Goal: Information Seeking & Learning: Learn about a topic

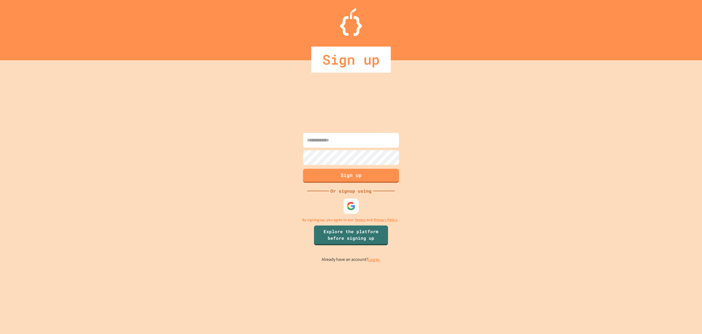
click at [350, 212] on div at bounding box center [350, 205] width 15 height 15
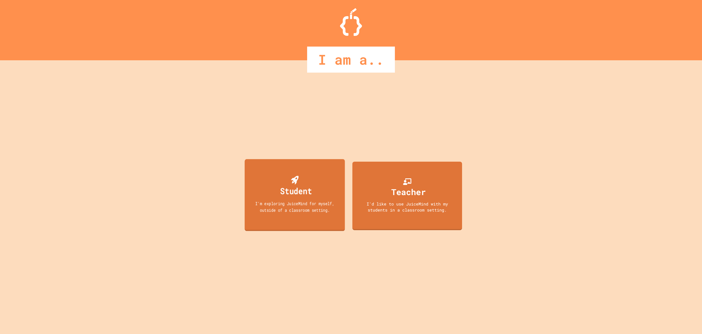
click at [305, 192] on div "Student" at bounding box center [296, 190] width 32 height 13
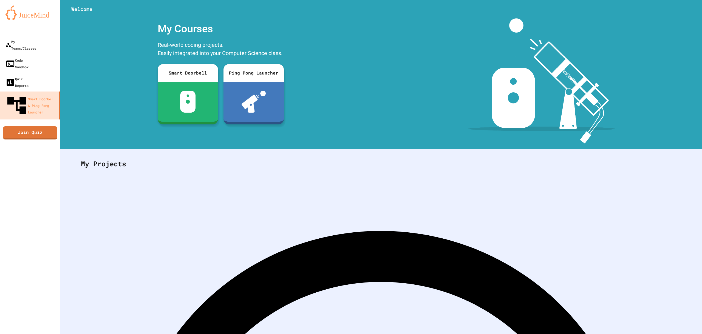
click at [41, 126] on link "Join Quiz" at bounding box center [30, 133] width 54 height 14
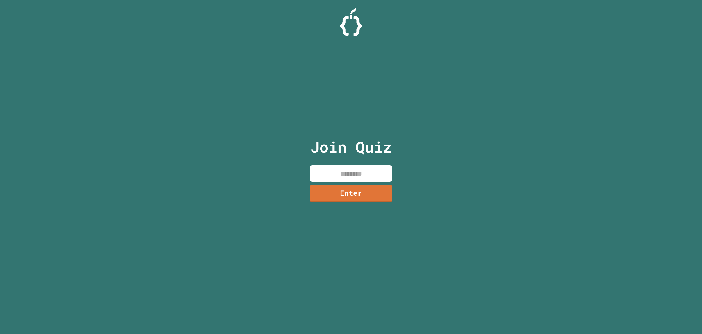
click at [370, 172] on input at bounding box center [351, 174] width 82 height 16
type input "********"
click at [360, 197] on link "Enter" at bounding box center [350, 193] width 83 height 18
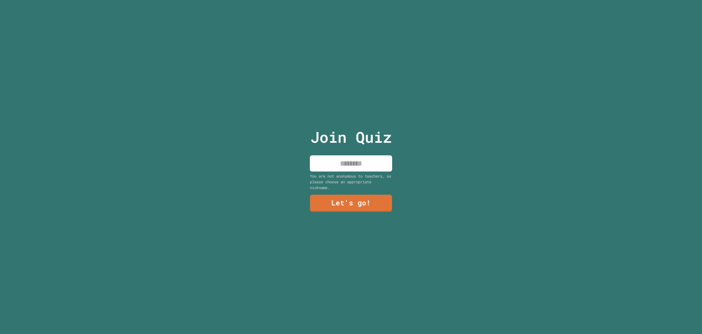
click at [373, 166] on input at bounding box center [351, 163] width 82 height 16
type input "*********"
click at [361, 201] on link "Let's go!" at bounding box center [350, 203] width 81 height 18
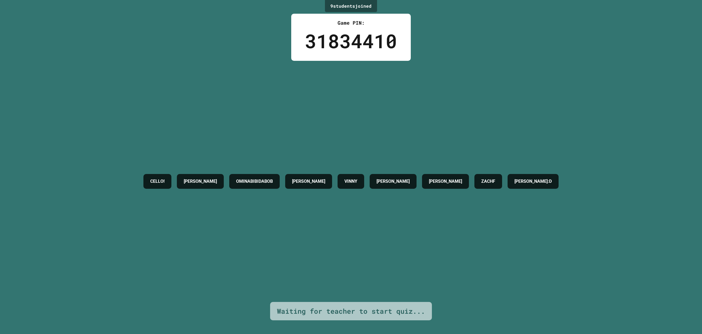
drag, startPoint x: 422, startPoint y: 308, endPoint x: 192, endPoint y: 283, distance: 230.7
drag, startPoint x: 192, startPoint y: 283, endPoint x: 274, endPoint y: 307, distance: 84.6
drag, startPoint x: 274, startPoint y: 307, endPoint x: 271, endPoint y: 309, distance: 3.1
drag, startPoint x: 271, startPoint y: 309, endPoint x: 215, endPoint y: 301, distance: 56.5
drag, startPoint x: 215, startPoint y: 301, endPoint x: 281, endPoint y: 312, distance: 67.1
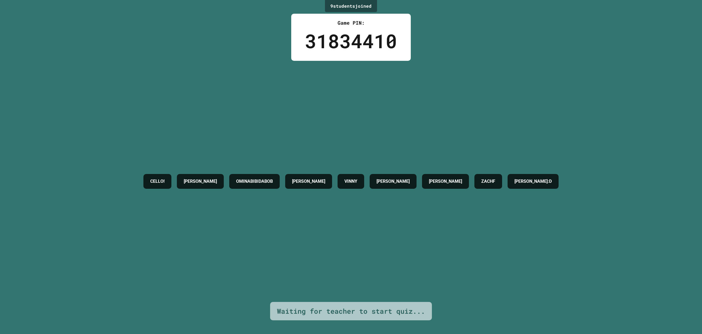
click at [281, 312] on div "Waiting for teacher to start quiz..." at bounding box center [351, 311] width 162 height 19
drag, startPoint x: 280, startPoint y: 322, endPoint x: 275, endPoint y: 305, distance: 16.9
drag, startPoint x: 275, startPoint y: 305, endPoint x: 271, endPoint y: 302, distance: 5.7
click at [271, 302] on div "Waiting for teacher to start quiz..." at bounding box center [351, 311] width 162 height 19
drag, startPoint x: 275, startPoint y: 305, endPoint x: 425, endPoint y: 322, distance: 150.3
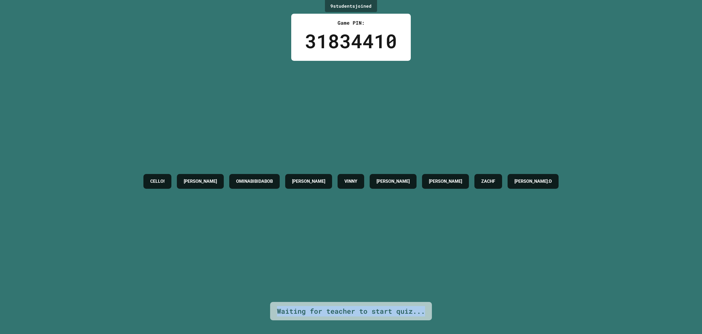
click at [425, 322] on div "9 student s joined Game PIN: 31834410 CELLO! BRENT OMINABIBIDABOB GAVIN VINNY J…" at bounding box center [351, 167] width 702 height 334
click at [325, 5] on div "9 student s joined" at bounding box center [351, 6] width 52 height 12
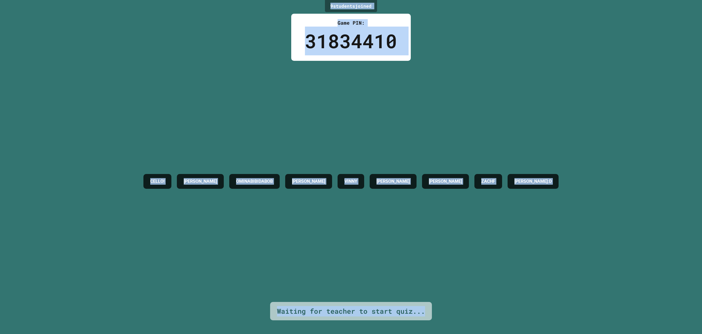
drag, startPoint x: 325, startPoint y: 5, endPoint x: 435, endPoint y: 318, distance: 332.3
click at [435, 318] on div "9 student s joined Game PIN: 31834410 CELLO! BRENT OMINABIBIDABOB GAVIN VINNY J…" at bounding box center [351, 167] width 702 height 334
click at [388, 106] on div "CELLO! BRENT OMINABIBIDABOB GAVIN VINNY JACK KELLER NORA ZACHF BRANDON:D" at bounding box center [351, 181] width 420 height 241
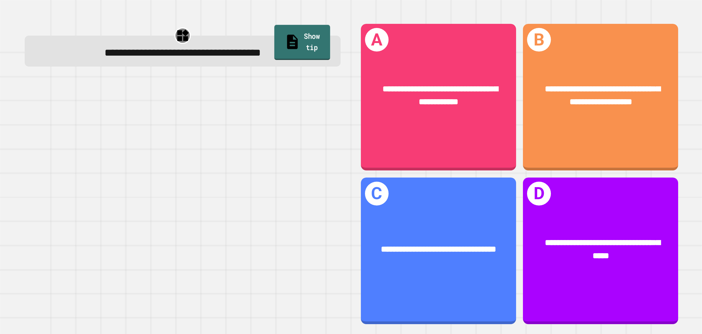
click at [305, 42] on link "Show tip" at bounding box center [302, 42] width 56 height 35
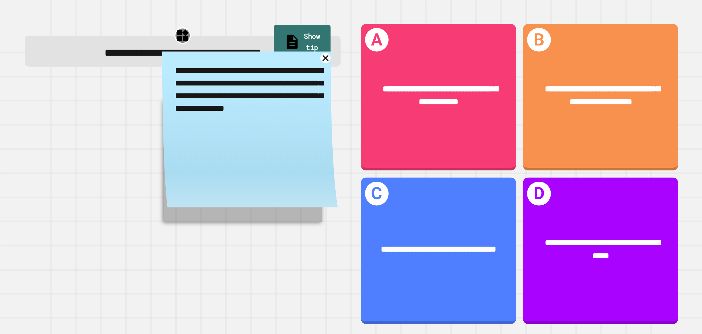
click at [305, 42] on link "Show tip" at bounding box center [302, 42] width 57 height 35
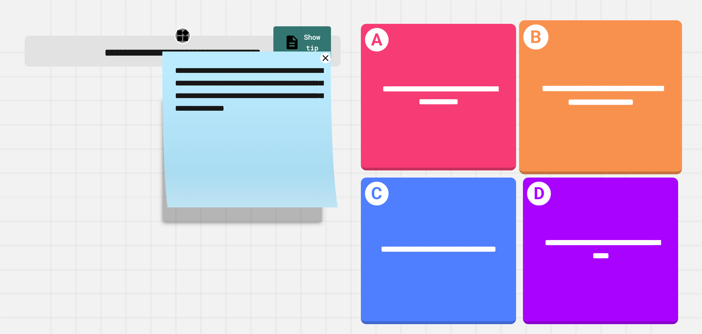
click at [664, 79] on div "**********" at bounding box center [600, 95] width 163 height 63
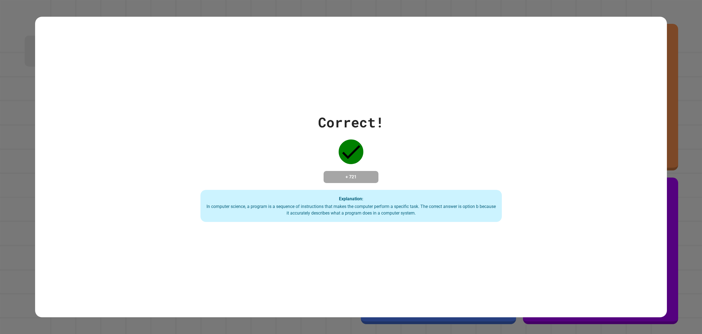
click at [683, 79] on div "Correct! + 721 Explanation: In computer science, a program is a sequence of ins…" at bounding box center [351, 167] width 702 height 334
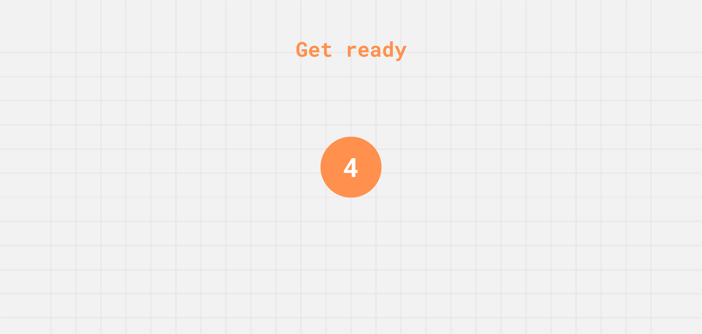
drag, startPoint x: 372, startPoint y: 198, endPoint x: 410, endPoint y: 294, distance: 103.1
click at [516, 89] on div "Get ready 3" at bounding box center [351, 167] width 702 height 334
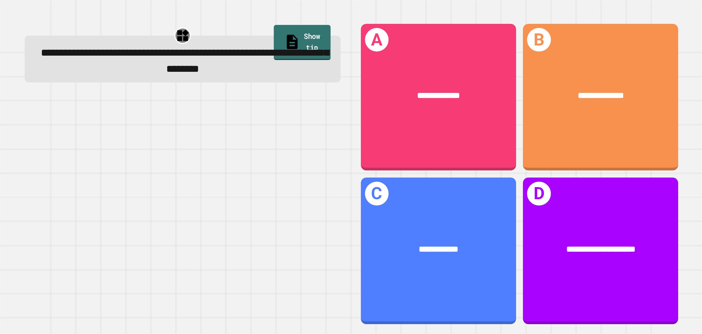
click at [311, 36] on link "Show tip" at bounding box center [302, 42] width 57 height 35
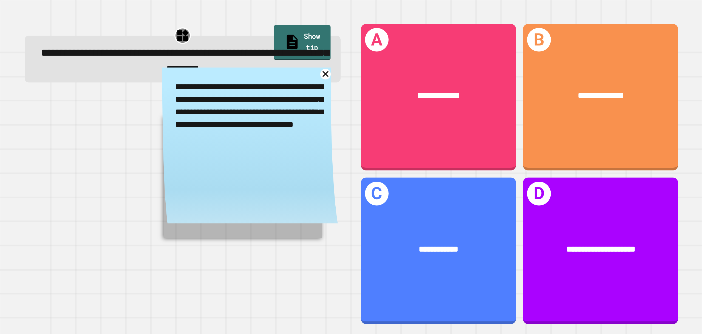
click at [311, 36] on link "Show tip" at bounding box center [302, 42] width 57 height 35
click at [319, 79] on link at bounding box center [325, 74] width 13 height 13
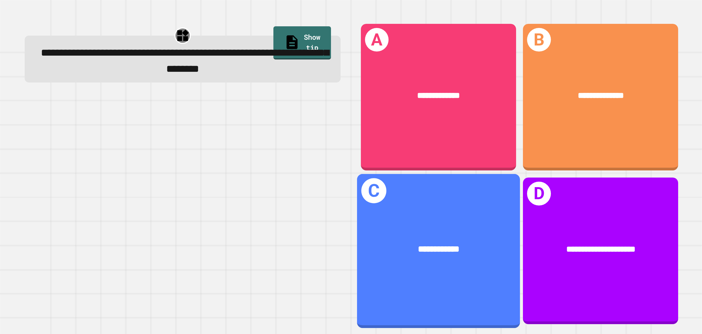
click at [376, 196] on h1 "C" at bounding box center [373, 190] width 25 height 25
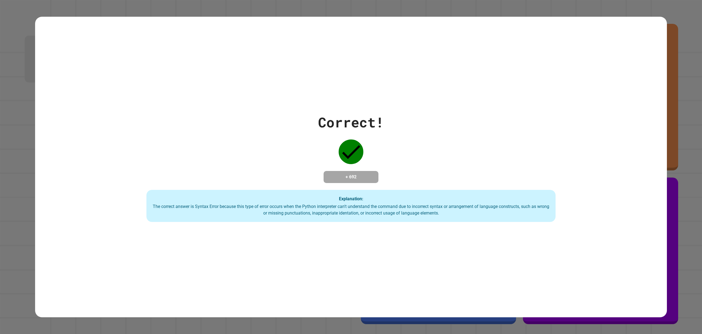
click at [378, 195] on div "Explanation: The correct answer is Syntax Error because this type of error occu…" at bounding box center [350, 206] width 409 height 32
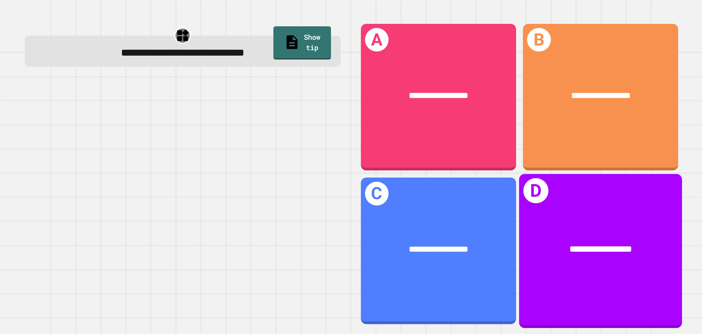
click at [649, 225] on div "**********" at bounding box center [600, 249] width 163 height 49
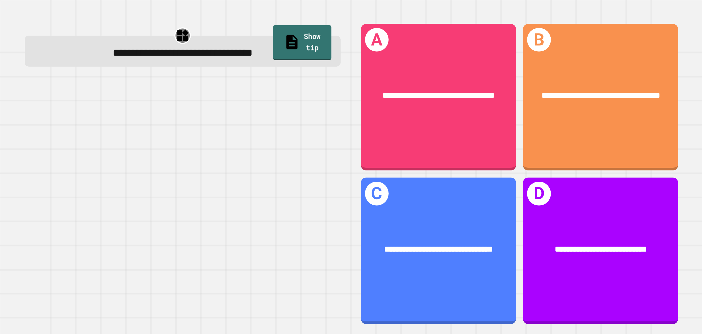
click at [275, 29] on link "Show tip" at bounding box center [302, 42] width 58 height 35
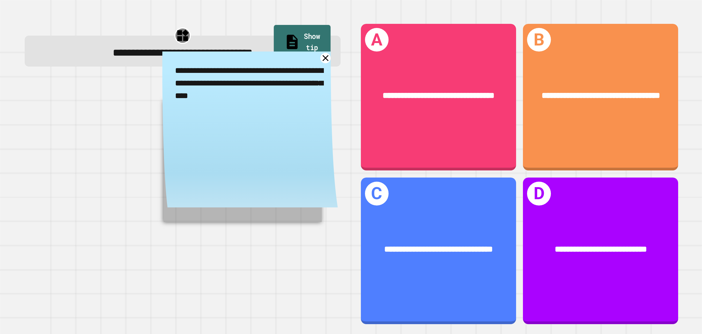
click at [275, 29] on link "Show tip" at bounding box center [302, 42] width 57 height 35
click at [279, 32] on link "Show tip" at bounding box center [302, 42] width 57 height 35
click at [319, 59] on icon at bounding box center [325, 58] width 13 height 13
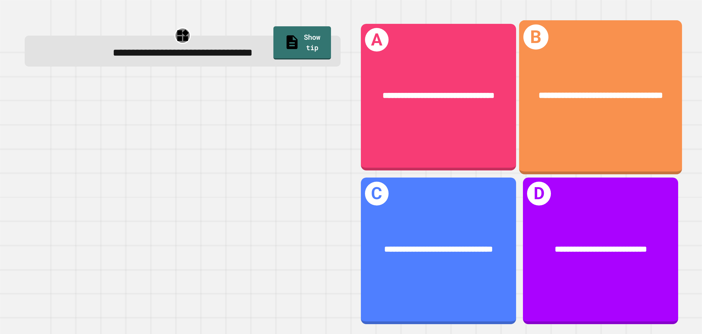
click at [634, 57] on div "**********" at bounding box center [600, 97] width 163 height 154
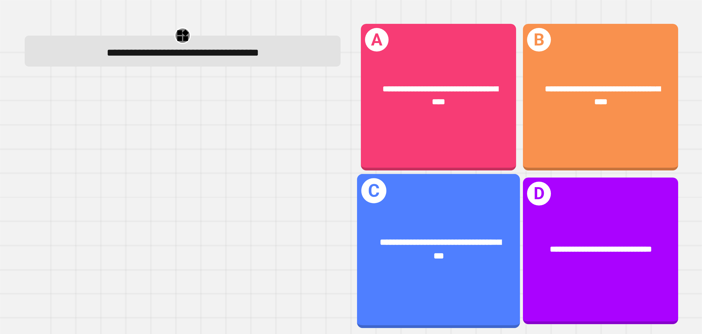
click at [433, 238] on span "**********" at bounding box center [440, 249] width 121 height 23
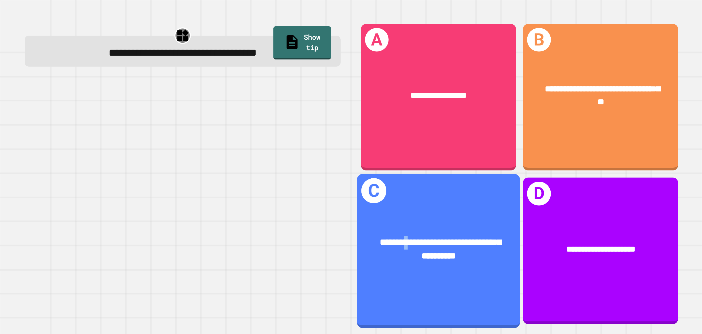
click at [410, 223] on div "**********" at bounding box center [438, 249] width 163 height 63
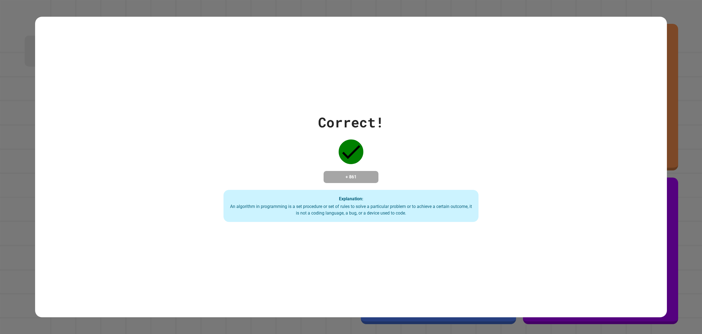
click at [668, 150] on div "Correct! + 861 Explanation: An algorithm in programming is a set procedure or s…" at bounding box center [351, 167] width 702 height 334
click at [417, 58] on div "Correct! + 861 Explanation: An algorithm in programming is a set procedure or s…" at bounding box center [351, 167] width 632 height 301
click at [342, 171] on div "+ 861" at bounding box center [350, 177] width 55 height 12
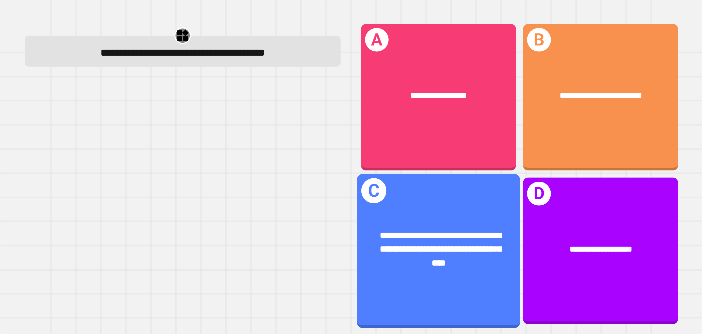
click at [402, 231] on span "**********" at bounding box center [440, 249] width 121 height 36
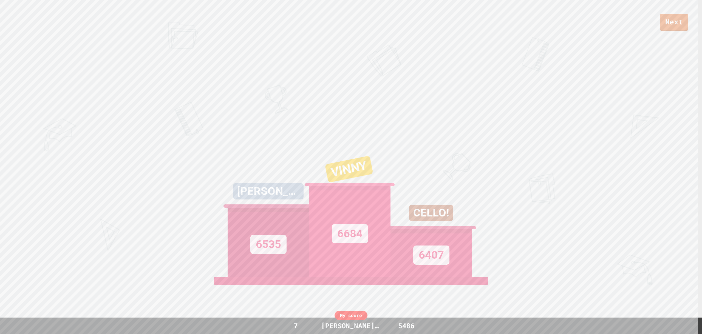
click at [379, 168] on div "VINNY" at bounding box center [349, 173] width 95 height 45
drag, startPoint x: 435, startPoint y: 229, endPoint x: 199, endPoint y: 130, distance: 256.3
click at [198, 130] on div "Next BRENT 6535 VINNY 6684 CELLO! 6407 View leaderboard" at bounding box center [351, 167] width 702 height 334
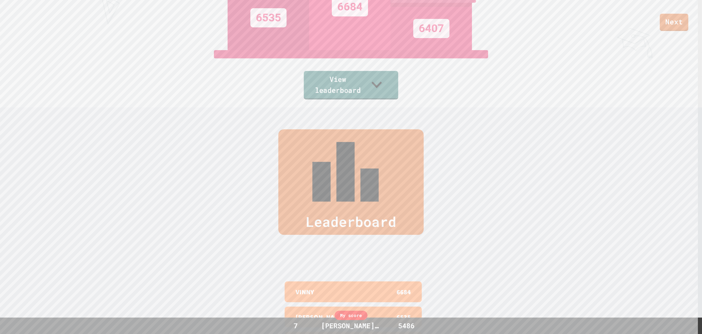
click at [376, 83] on link "View leaderboard" at bounding box center [351, 85] width 94 height 29
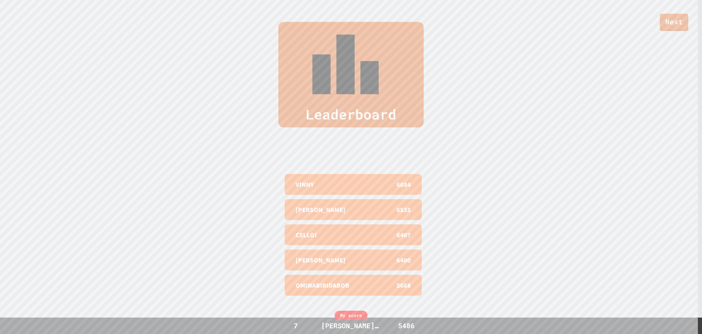
scroll to position [336, 0]
click at [351, 323] on div "My score 7 BRANDON:D 5486" at bounding box center [351, 326] width 702 height 16
click at [351, 325] on div "[PERSON_NAME]:D" at bounding box center [350, 326] width 70 height 10
click at [426, 297] on div "Leaderboard VINNY 6684 BRENT 6535 CELLO! 6407 NORA 6400 OMINABIBIDABOB 5668 My …" at bounding box center [351, 167] width 702 height 334
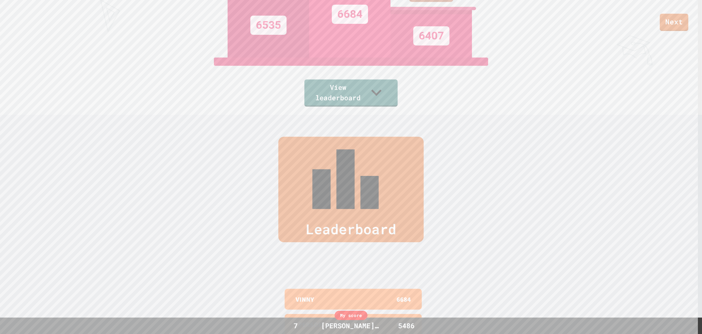
scroll to position [302, 0]
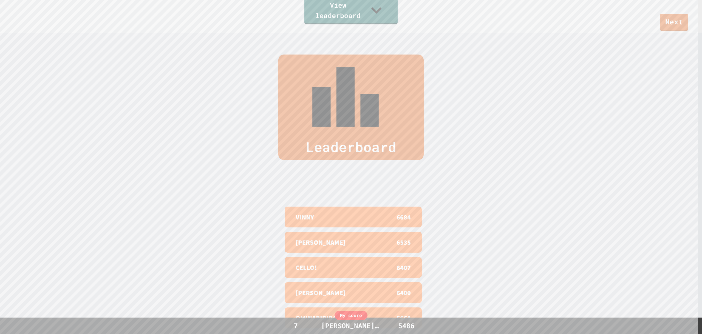
drag, startPoint x: 477, startPoint y: 246, endPoint x: 480, endPoint y: 240, distance: 6.1
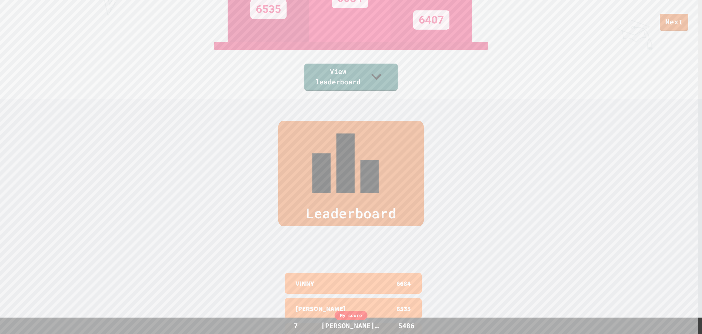
scroll to position [0, 0]
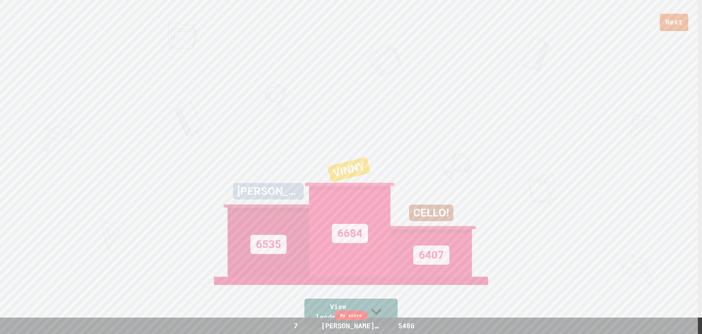
drag, startPoint x: 448, startPoint y: 114, endPoint x: 446, endPoint y: 120, distance: 6.8
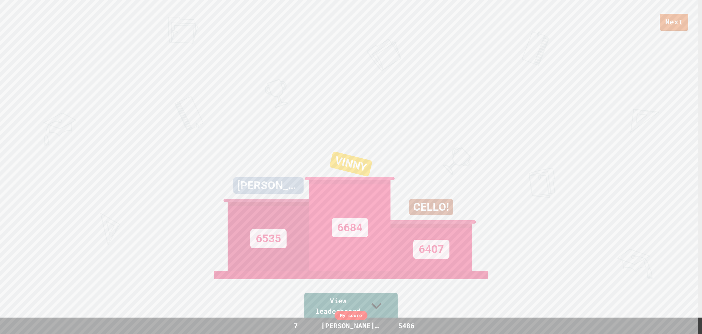
drag, startPoint x: 453, startPoint y: 125, endPoint x: 440, endPoint y: 134, distance: 15.8
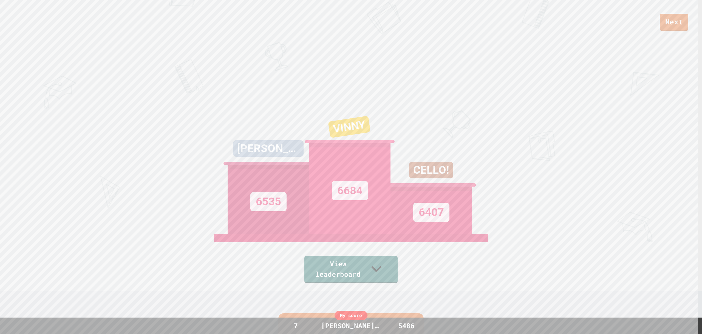
scroll to position [60, 0]
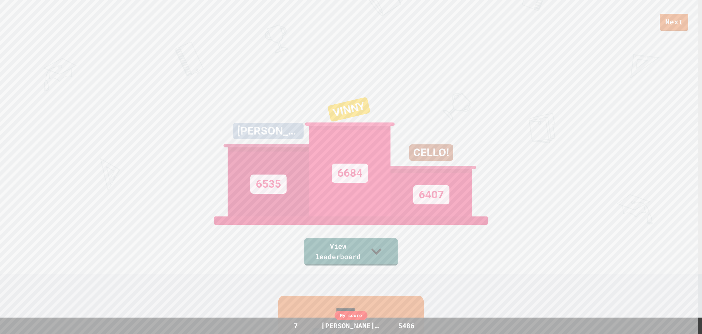
drag, startPoint x: 478, startPoint y: 124, endPoint x: 475, endPoint y: 127, distance: 3.9
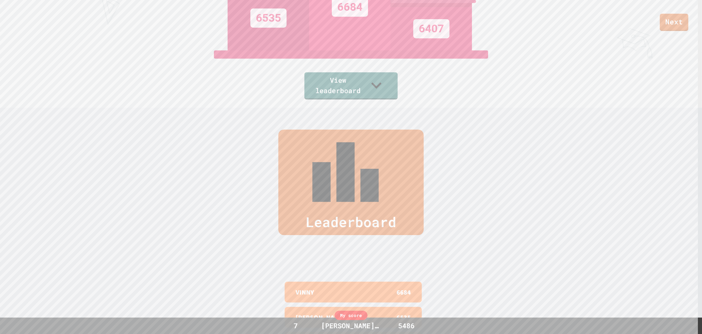
scroll to position [219, 0]
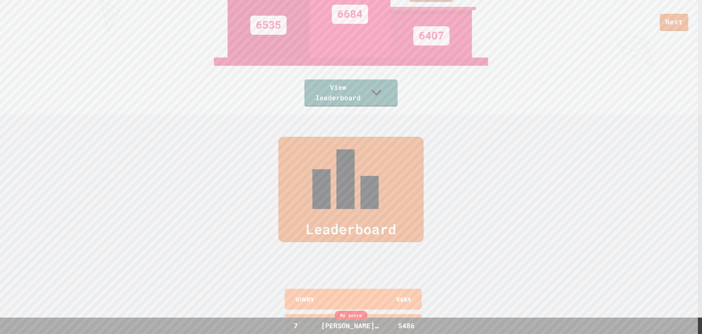
drag, startPoint x: 462, startPoint y: 135, endPoint x: 474, endPoint y: 109, distance: 28.7
drag, startPoint x: 474, startPoint y: 109, endPoint x: 452, endPoint y: 72, distance: 43.1
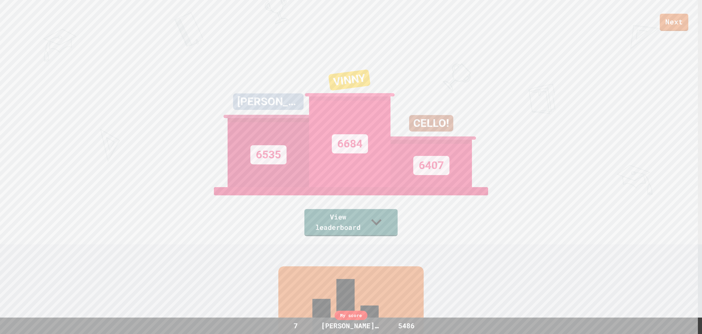
scroll to position [0, 0]
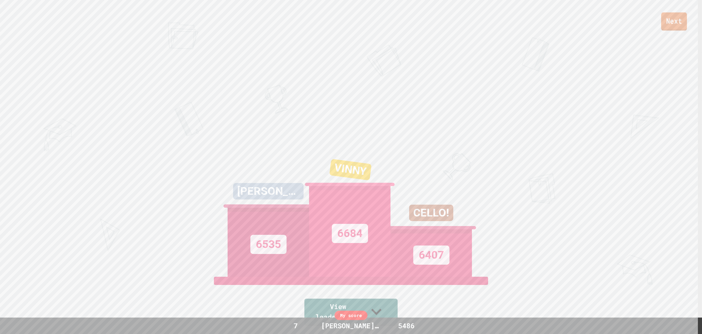
click at [667, 25] on link "Next" at bounding box center [674, 21] width 26 height 18
click at [351, 312] on link "New View report" at bounding box center [350, 309] width 69 height 33
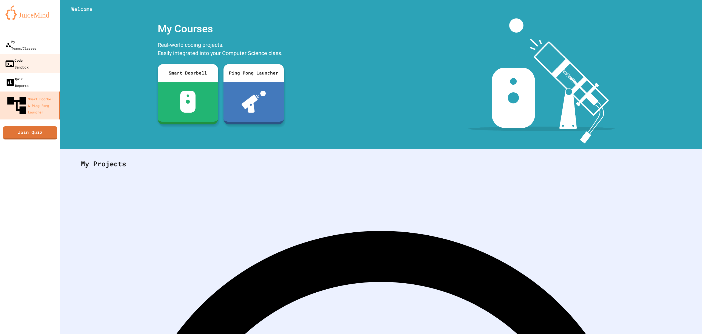
click at [29, 57] on div "Code Sandbox" at bounding box center [17, 63] width 24 height 13
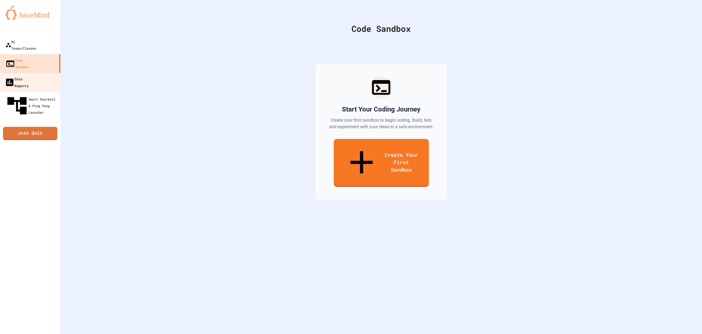
click at [14, 75] on div "Quiz Reports" at bounding box center [17, 81] width 24 height 13
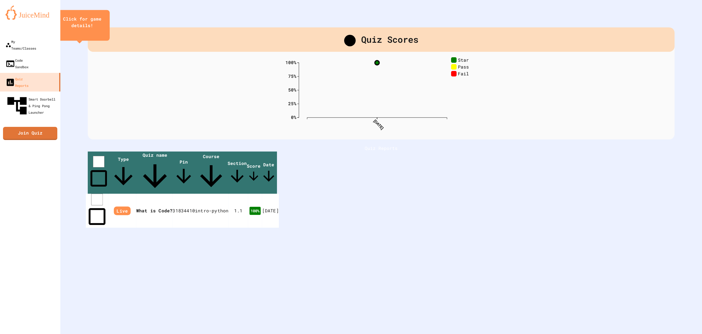
click at [195, 194] on td "31834410" at bounding box center [183, 211] width 22 height 34
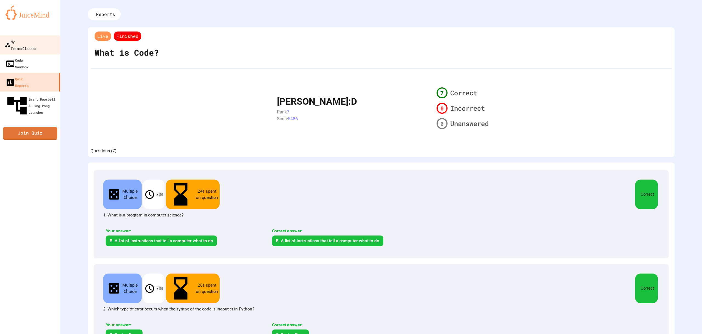
click at [36, 42] on div "My Teams/Classes" at bounding box center [21, 44] width 32 height 13
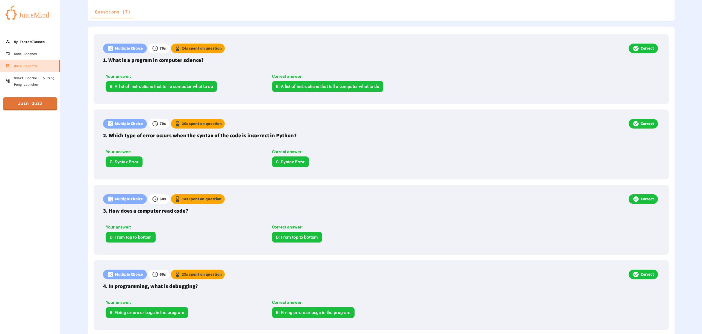
scroll to position [116, 0]
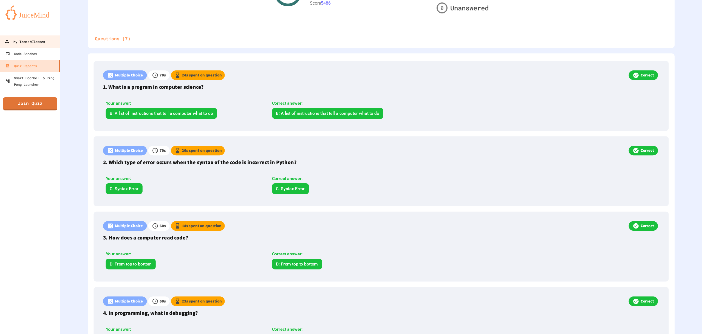
click at [44, 40] on div "My Teams/Classes" at bounding box center [25, 41] width 40 height 7
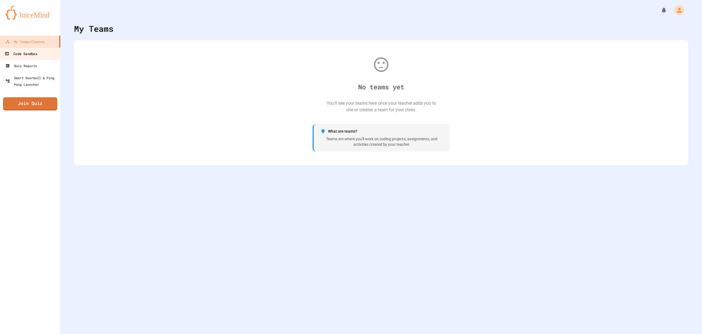
click at [41, 52] on link "Code Sandbox" at bounding box center [30, 53] width 62 height 12
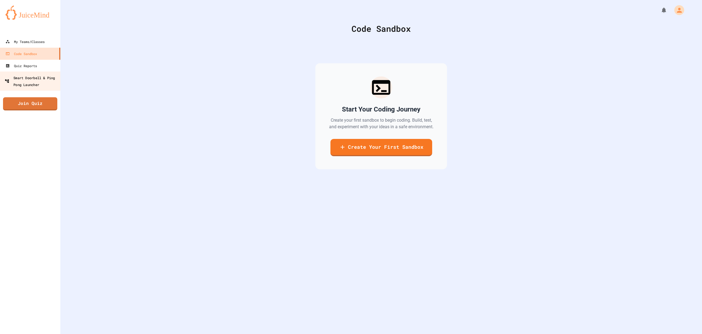
click at [38, 77] on div "Smart Doorbell & Ping Pong Launcher" at bounding box center [32, 80] width 54 height 13
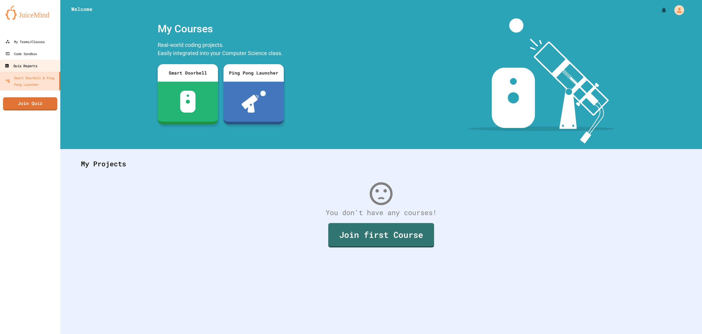
click at [41, 62] on link "Quiz Reports" at bounding box center [30, 65] width 62 height 12
